Goal: Task Accomplishment & Management: Use online tool/utility

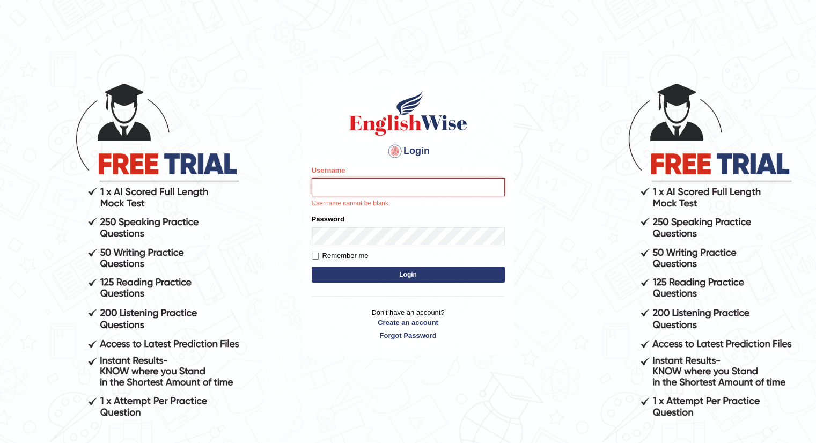
click at [356, 191] on input "Username" at bounding box center [408, 187] width 193 height 18
type input "kasundi"
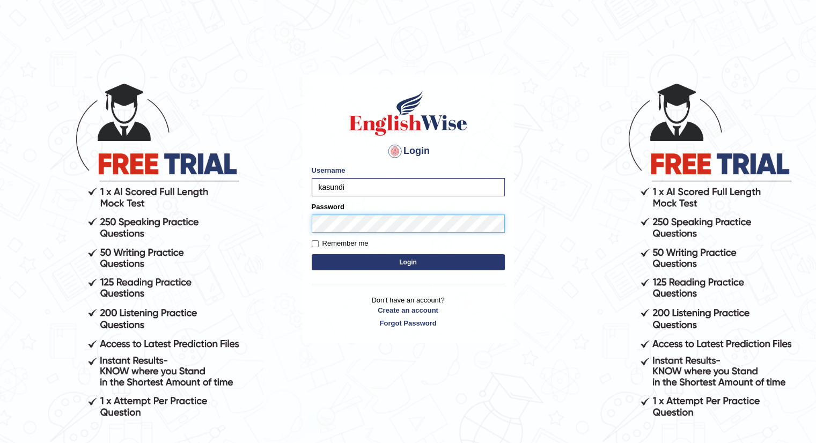
click at [312, 254] on button "Login" at bounding box center [408, 262] width 193 height 16
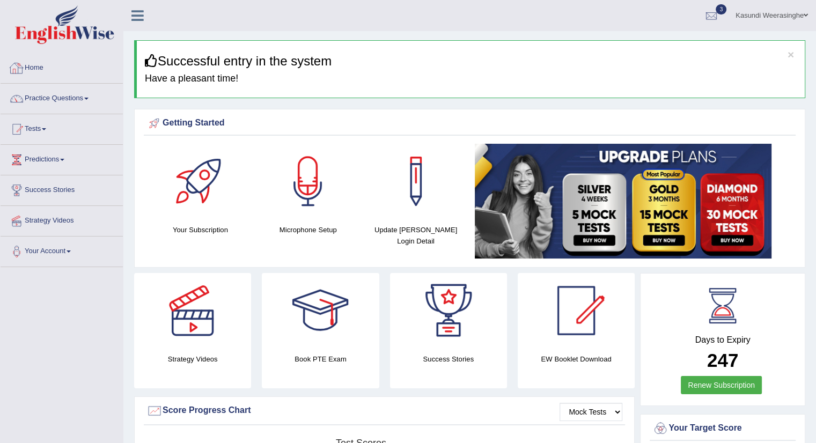
click at [41, 71] on link "Home" at bounding box center [62, 66] width 122 height 27
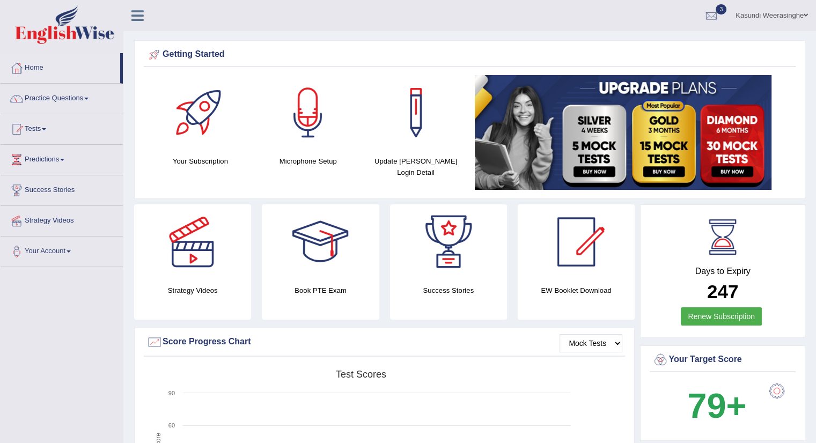
click at [309, 138] on div at bounding box center [307, 112] width 75 height 75
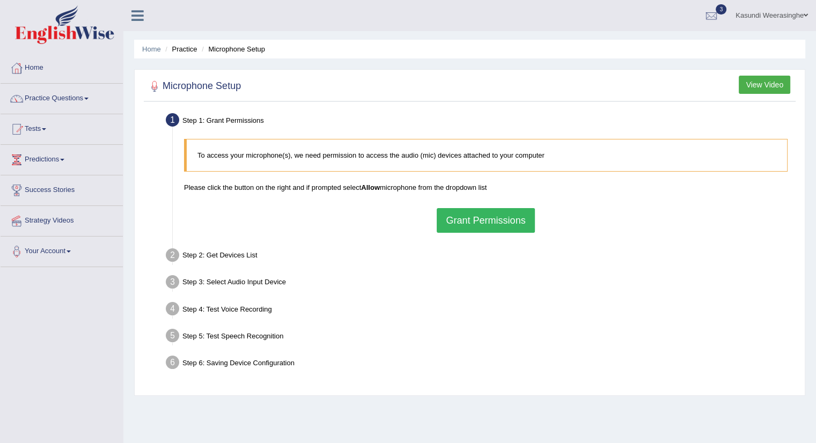
click at [517, 222] on button "Grant Permissions" at bounding box center [486, 220] width 98 height 25
